Goal: Task Accomplishment & Management: Use online tool/utility

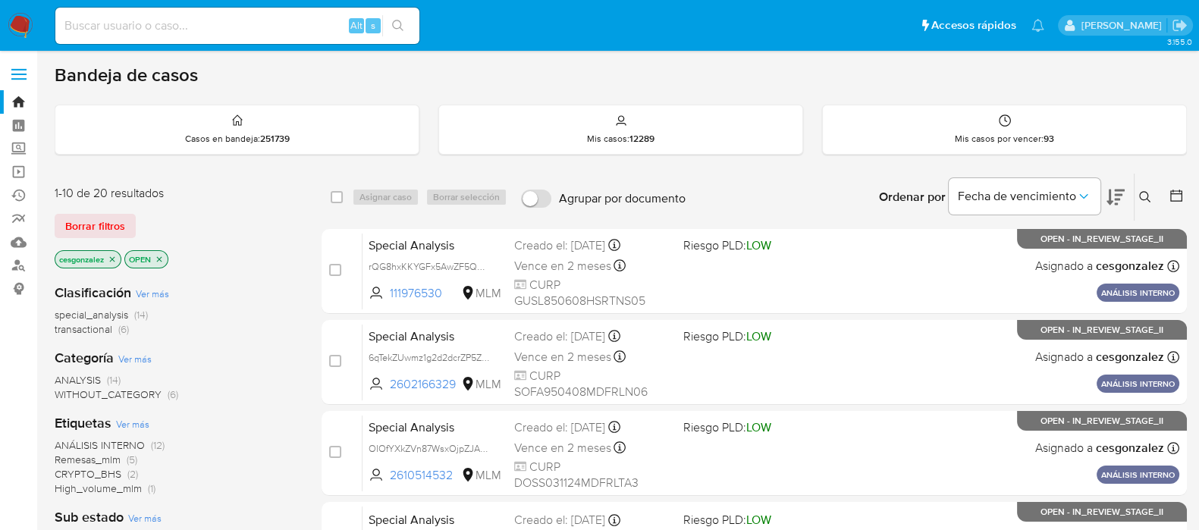
click at [101, 227] on span "Borrar filtros" at bounding box center [95, 225] width 60 height 21
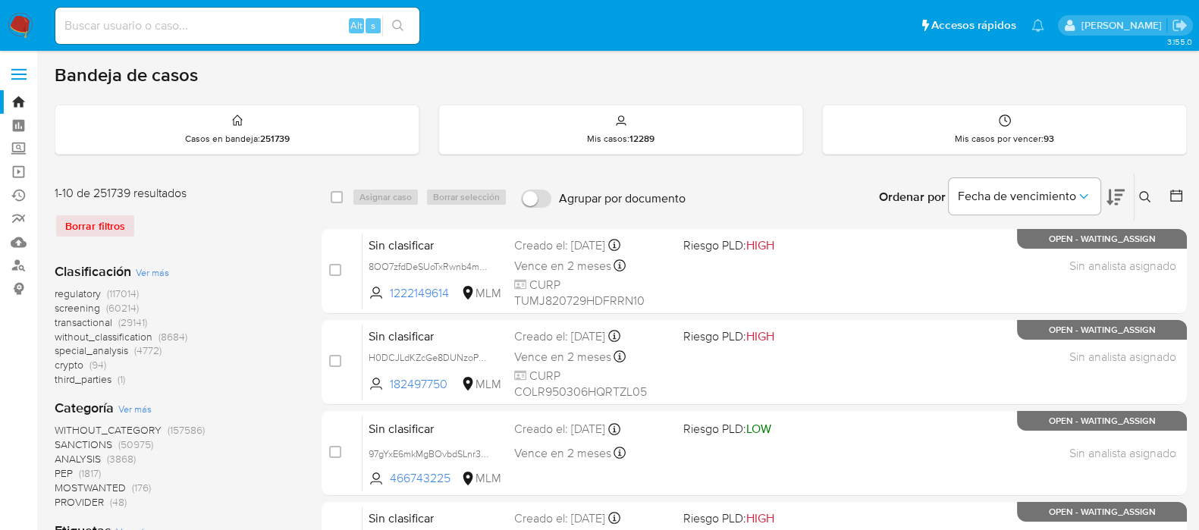
click at [87, 307] on span "screening" at bounding box center [77, 307] width 45 height 15
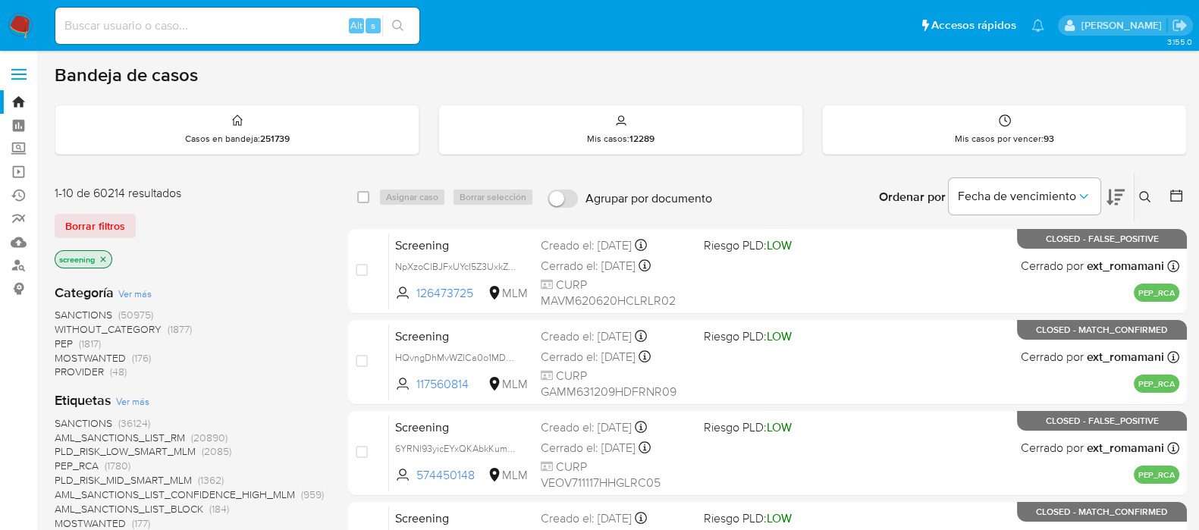
scroll to position [189, 0]
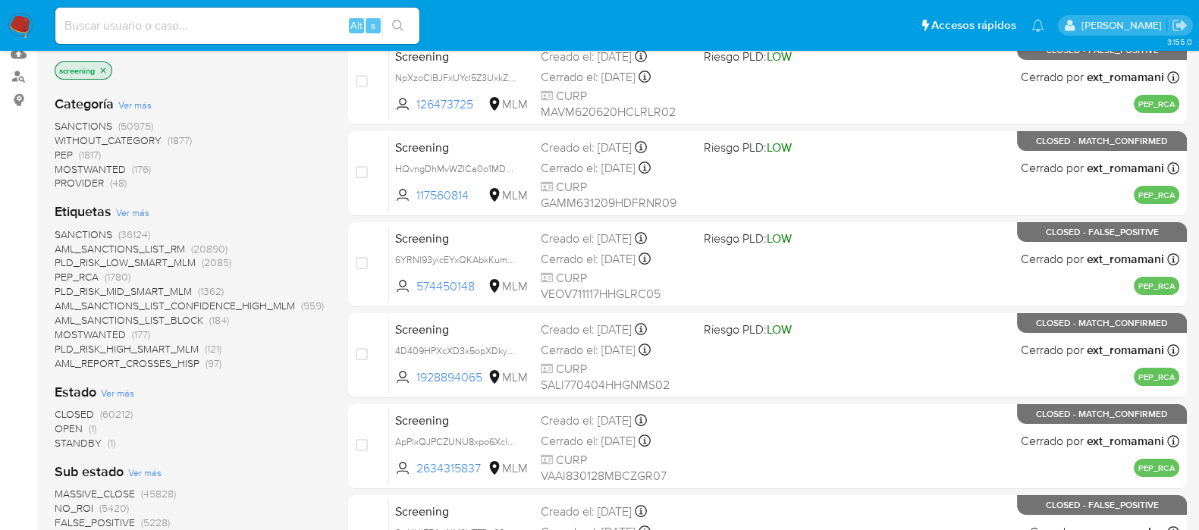
click at [72, 422] on span "OPEN" at bounding box center [69, 428] width 28 height 15
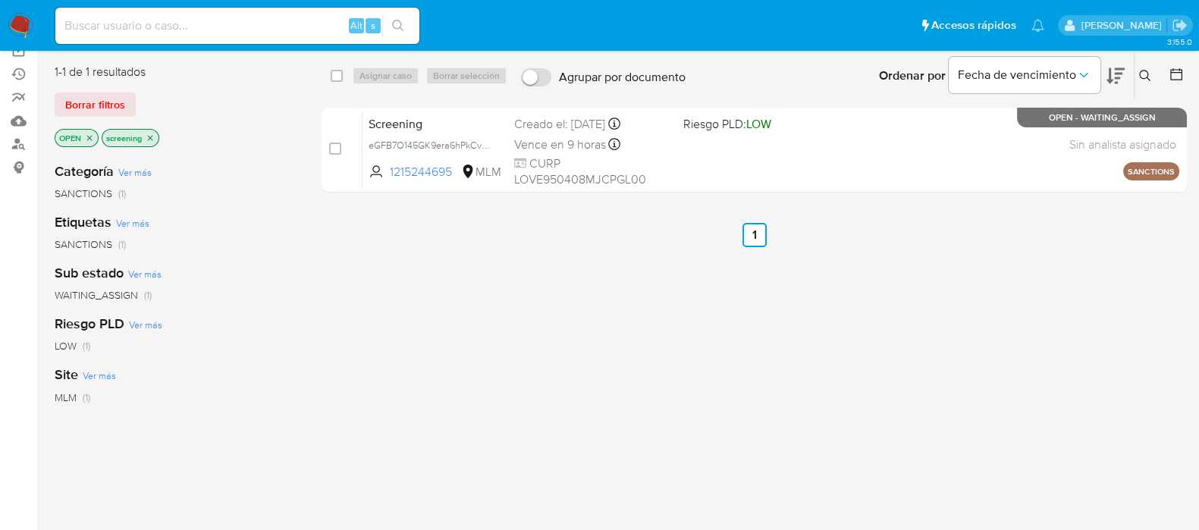
scroll to position [94, 0]
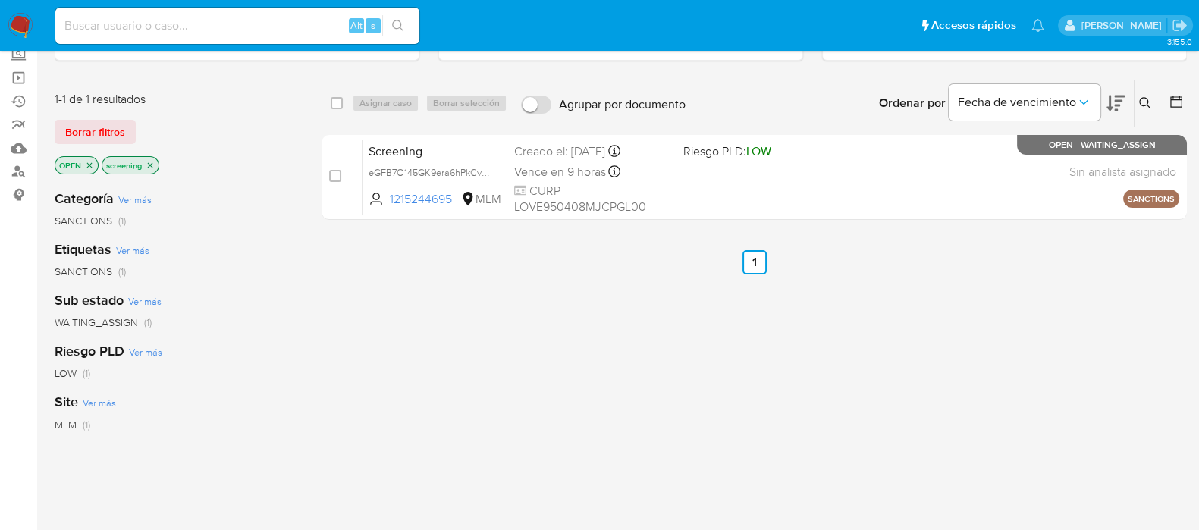
click at [89, 165] on icon "close-filter" at bounding box center [89, 165] width 9 height 9
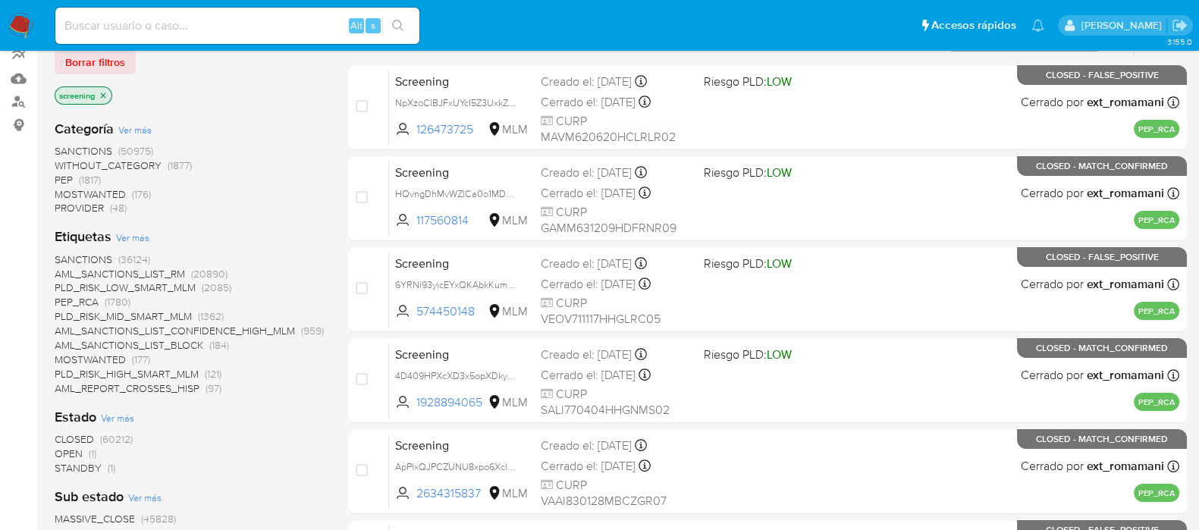
scroll to position [189, 0]
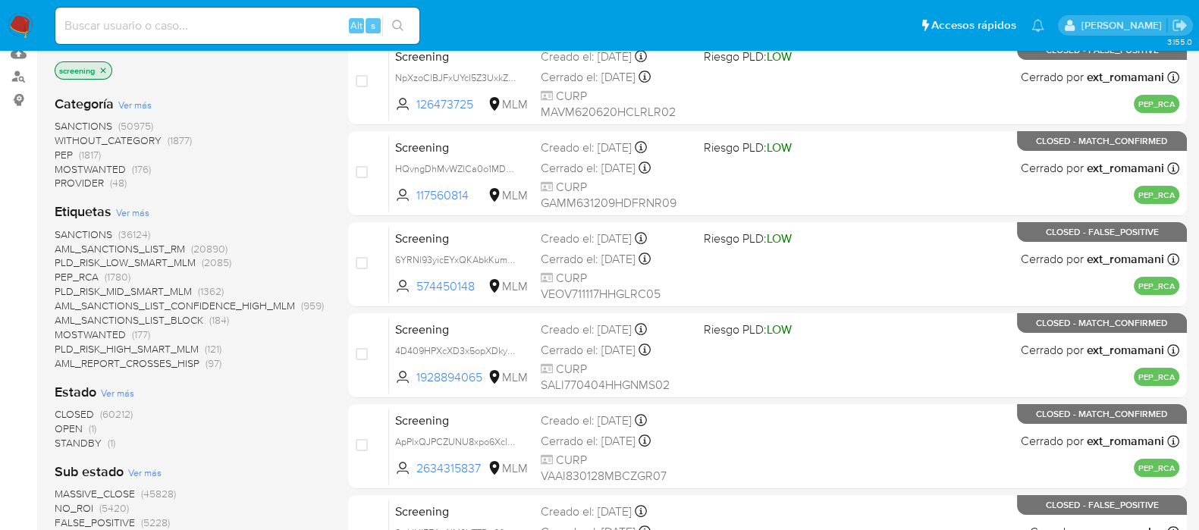
click at [83, 441] on span "STANDBY" at bounding box center [78, 442] width 47 height 15
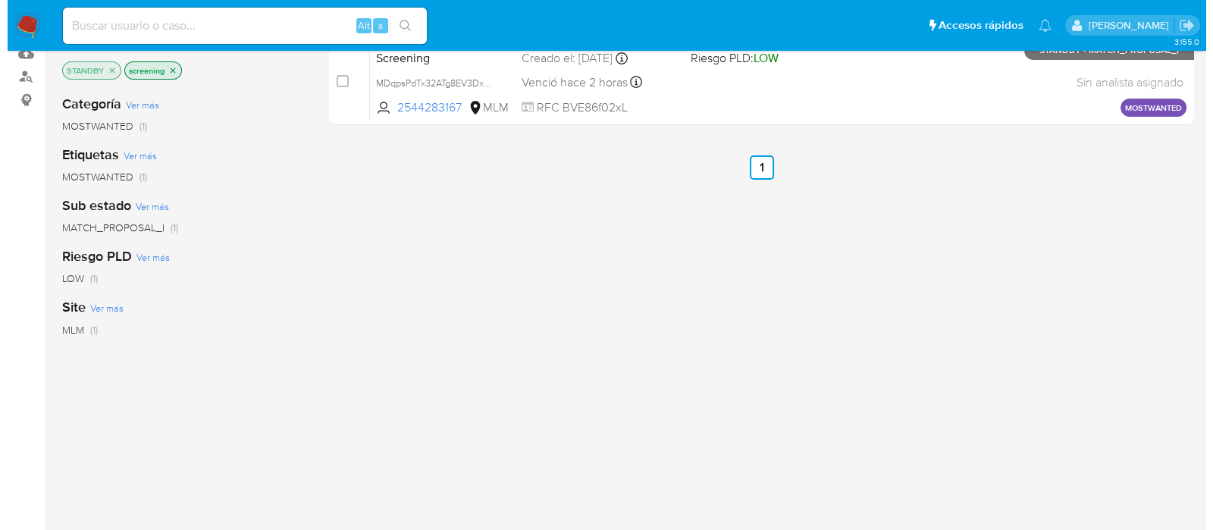
scroll to position [94, 0]
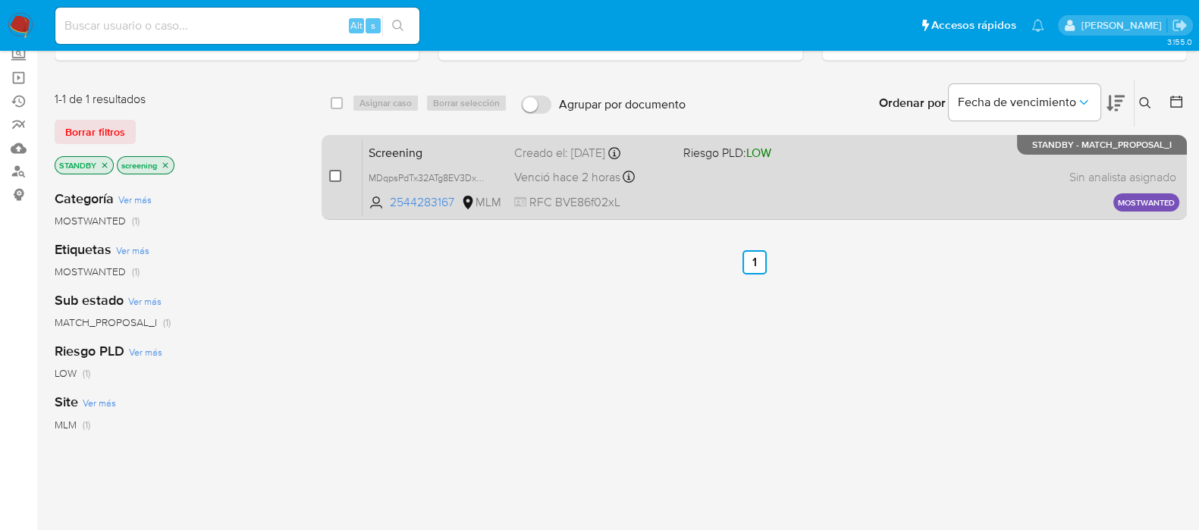
click at [334, 174] on input "checkbox" at bounding box center [335, 176] width 12 height 12
checkbox input "true"
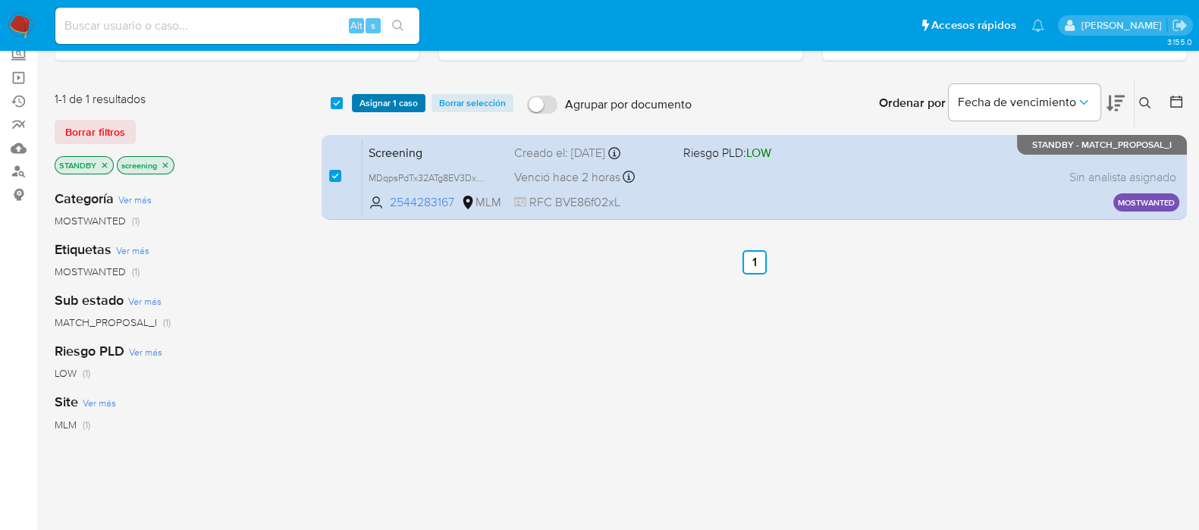
click at [394, 102] on span "Asignar 1 caso" at bounding box center [388, 103] width 58 height 15
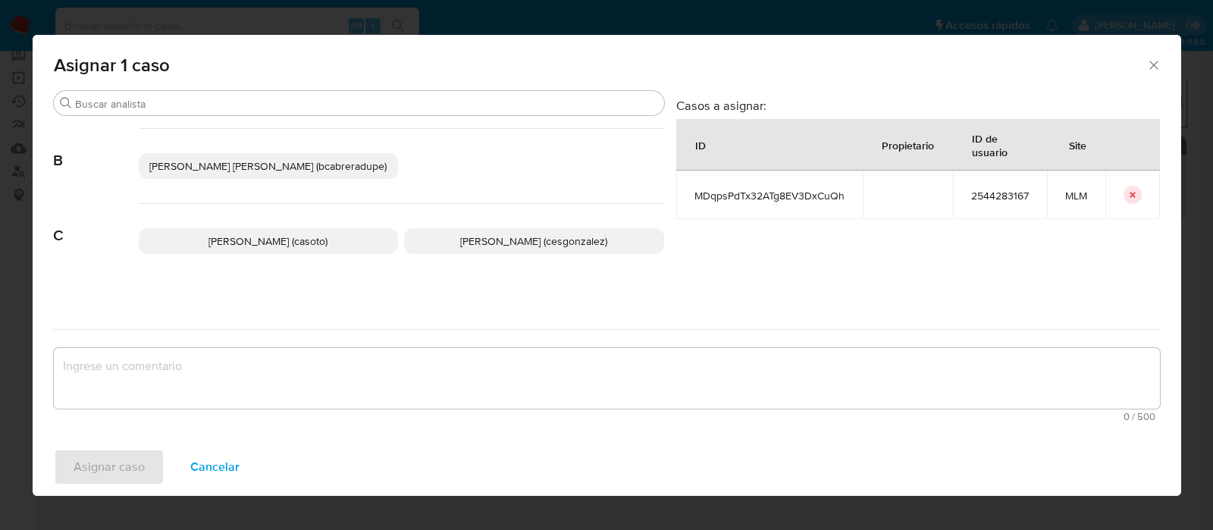
click at [502, 244] on span "[PERSON_NAME] (cesgonzalez)" at bounding box center [533, 241] width 147 height 15
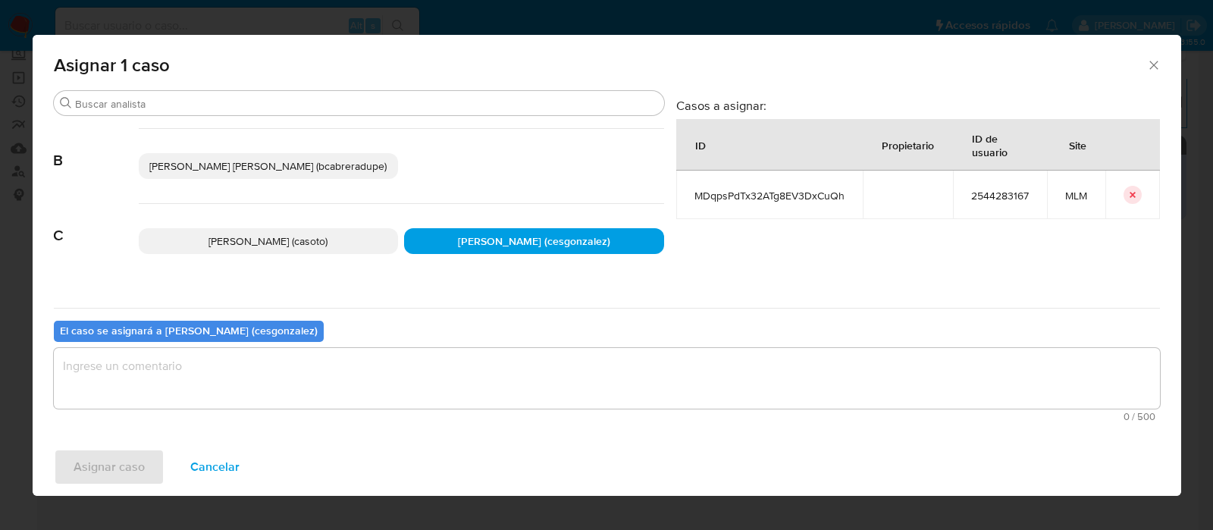
click at [239, 388] on textarea "assign-modal" at bounding box center [607, 378] width 1106 height 61
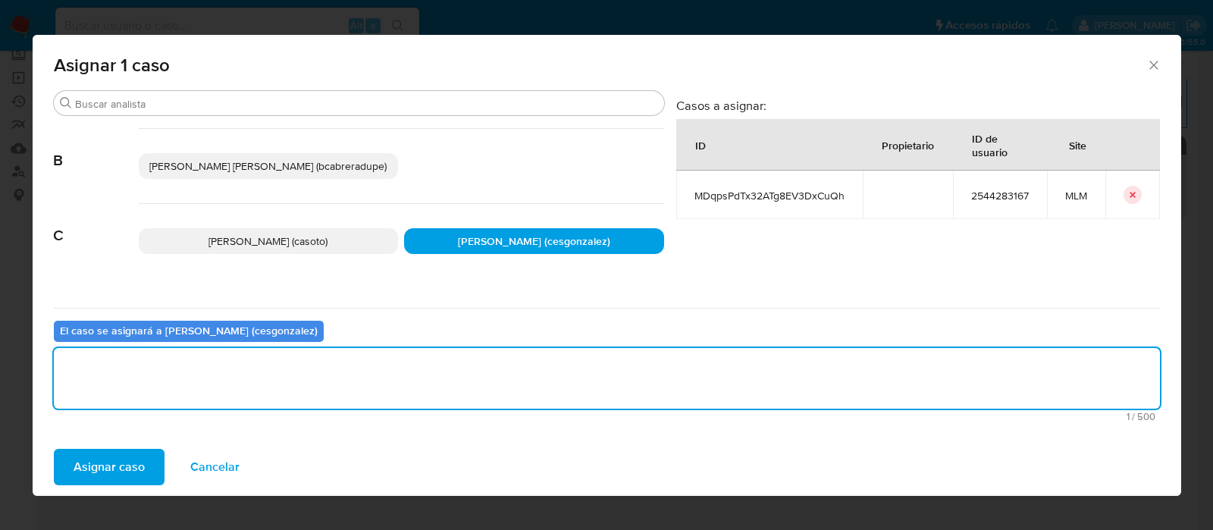
click at [114, 475] on span "Asignar caso" at bounding box center [109, 466] width 71 height 33
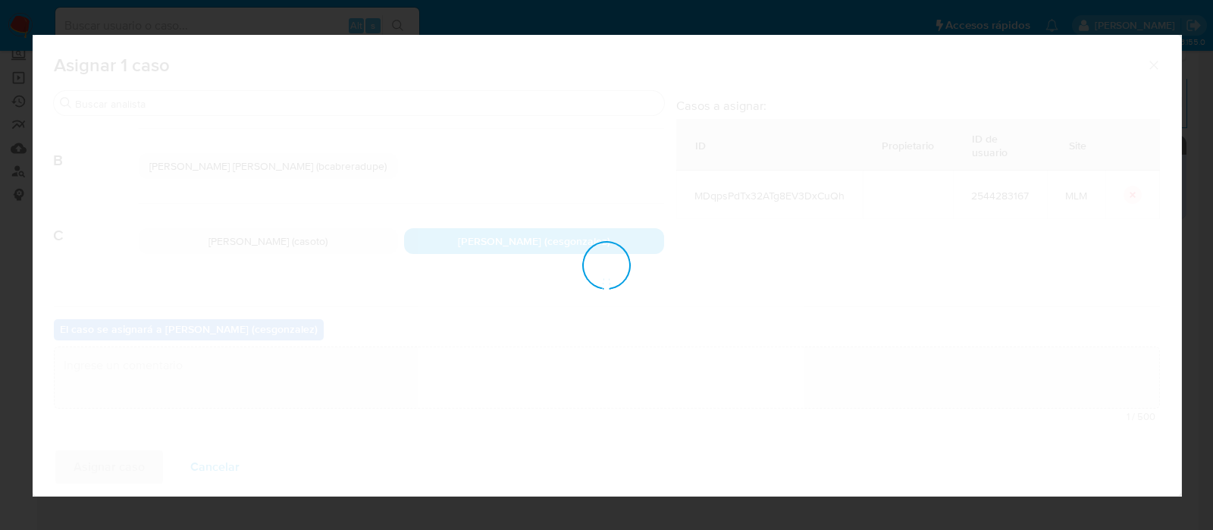
checkbox input "false"
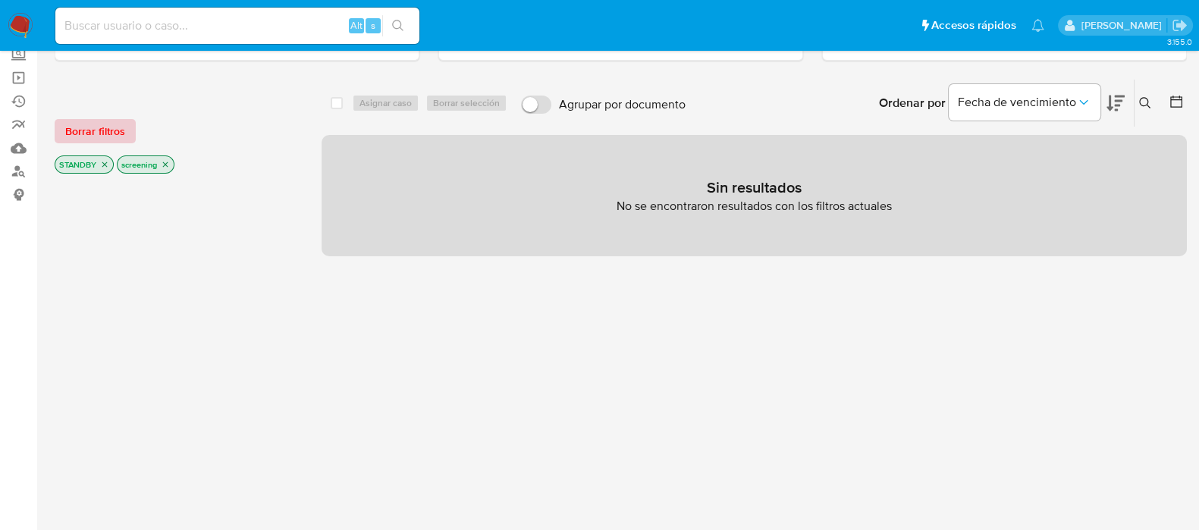
click at [112, 126] on span "Borrar filtros" at bounding box center [95, 131] width 60 height 21
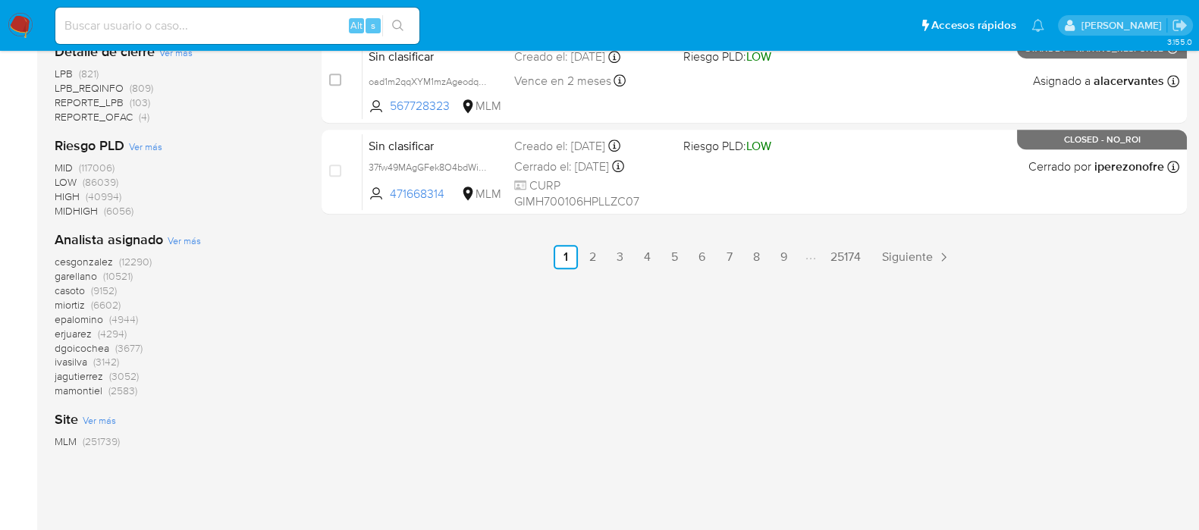
scroll to position [350, 0]
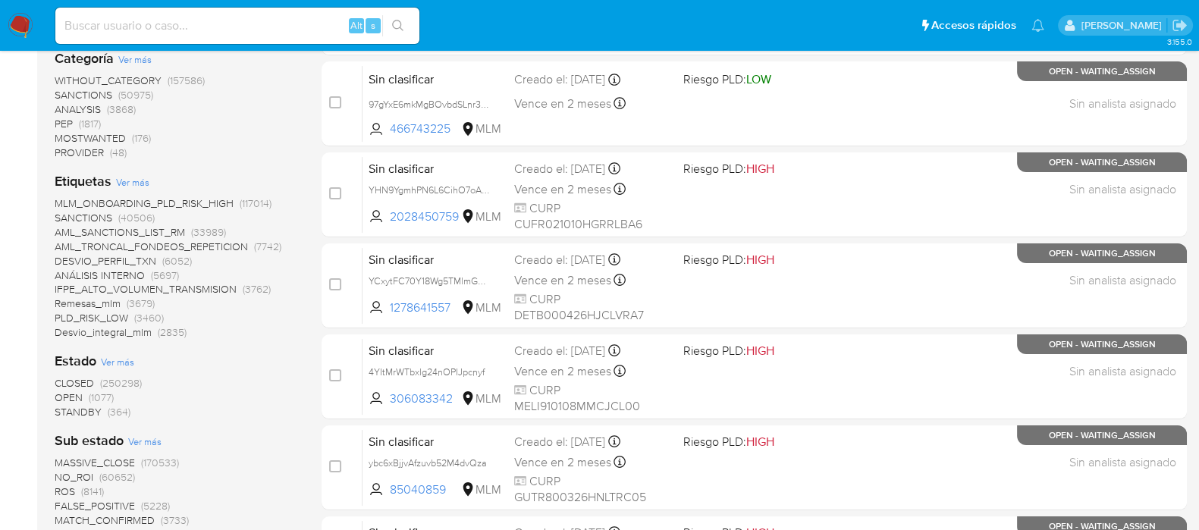
click at [23, 20] on img at bounding box center [21, 26] width 26 height 26
